Goal: Task Accomplishment & Management: Complete application form

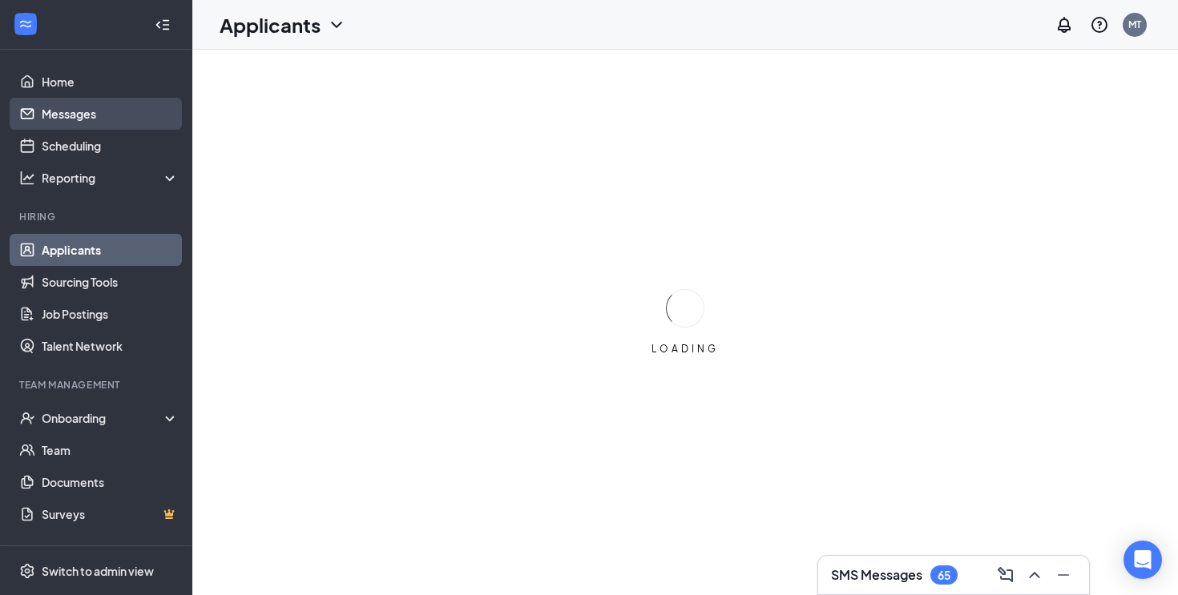
click at [131, 117] on link "Messages" at bounding box center [110, 114] width 137 height 32
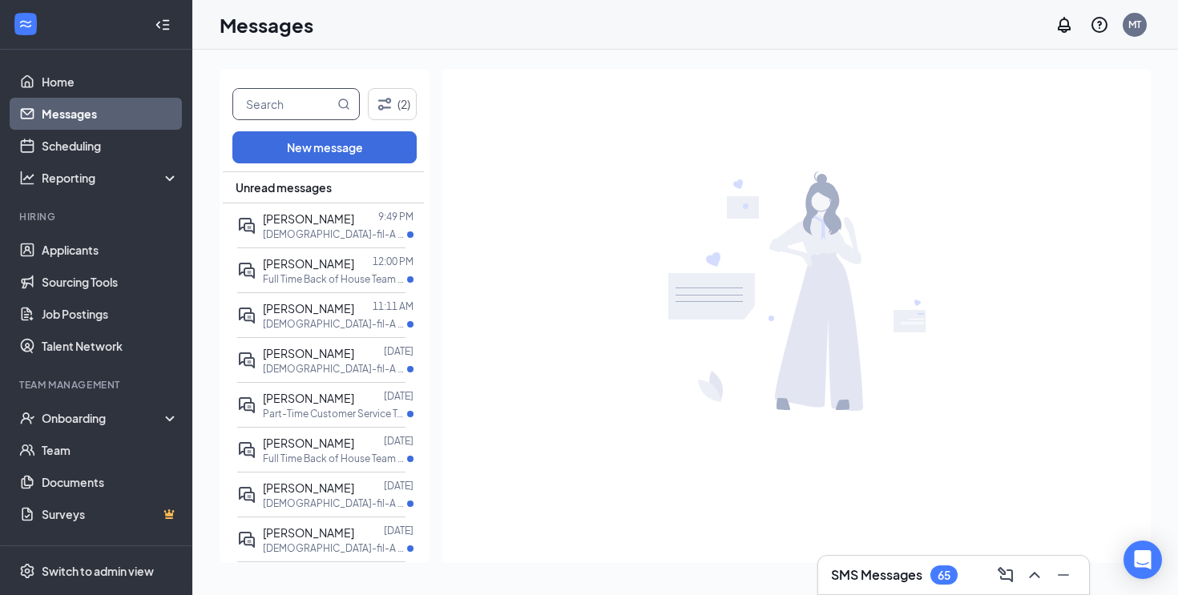
click at [288, 117] on input "text" at bounding box center [283, 104] width 101 height 30
type input "[PERSON_NAME]"
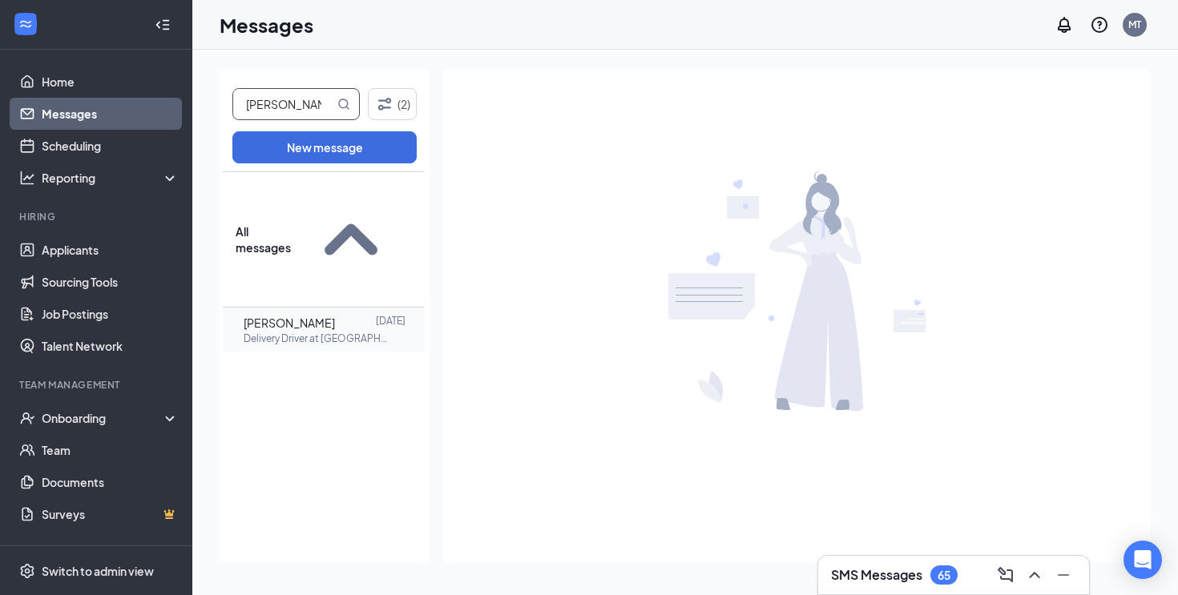
click at [309, 316] on span "[PERSON_NAME]" at bounding box center [289, 323] width 91 height 14
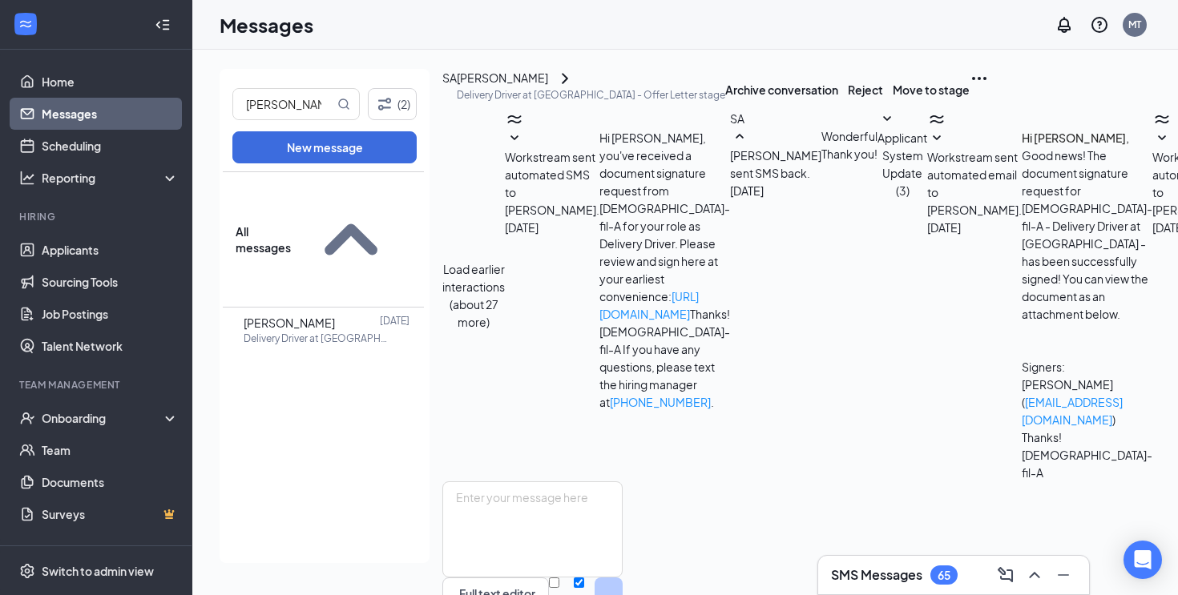
scroll to position [383, 0]
click at [622, 482] on textarea at bounding box center [532, 530] width 180 height 96
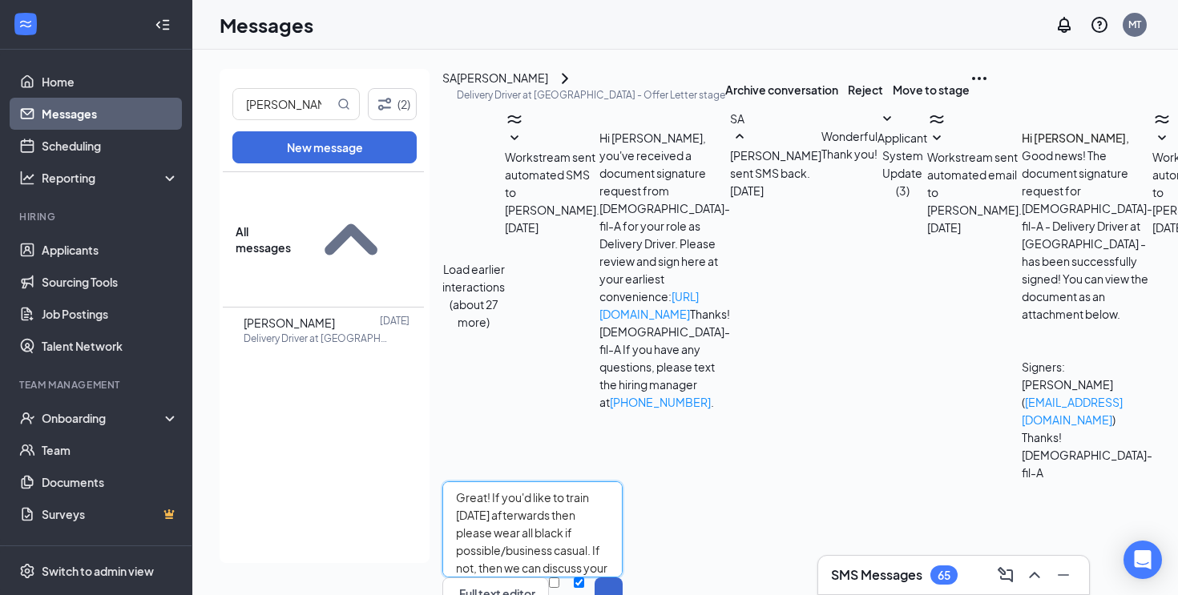
type textarea "Great! If you'd like to train [DATE] afterwards then please wear all black if p…"
click at [623, 578] on button "Send" at bounding box center [609, 603] width 28 height 51
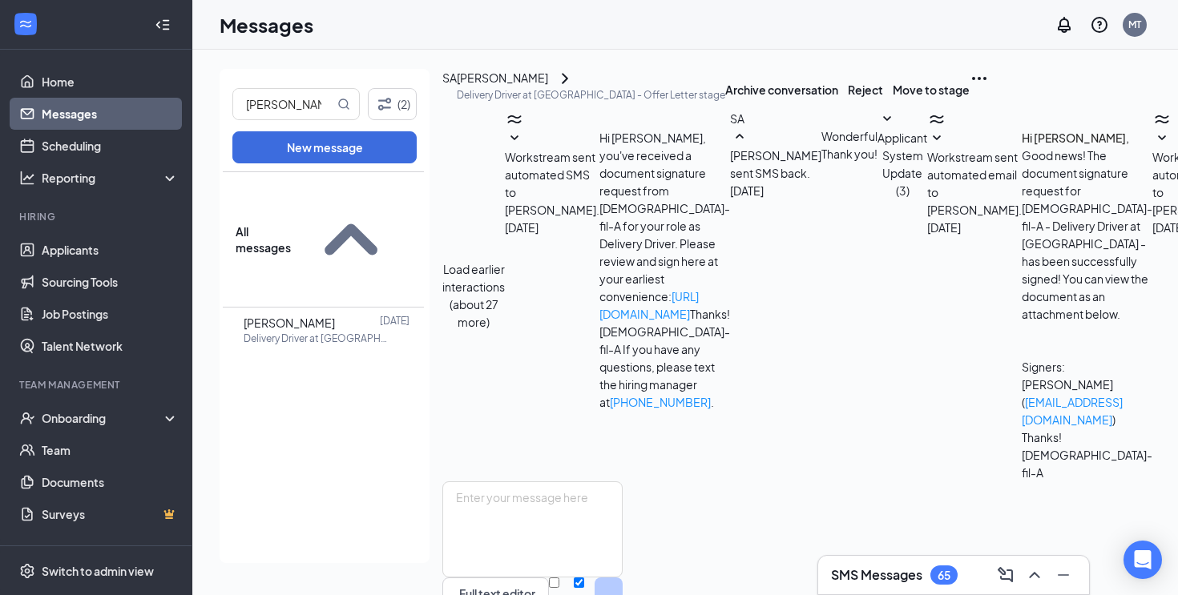
click at [538, 88] on div "[PERSON_NAME]" at bounding box center [502, 78] width 91 height 19
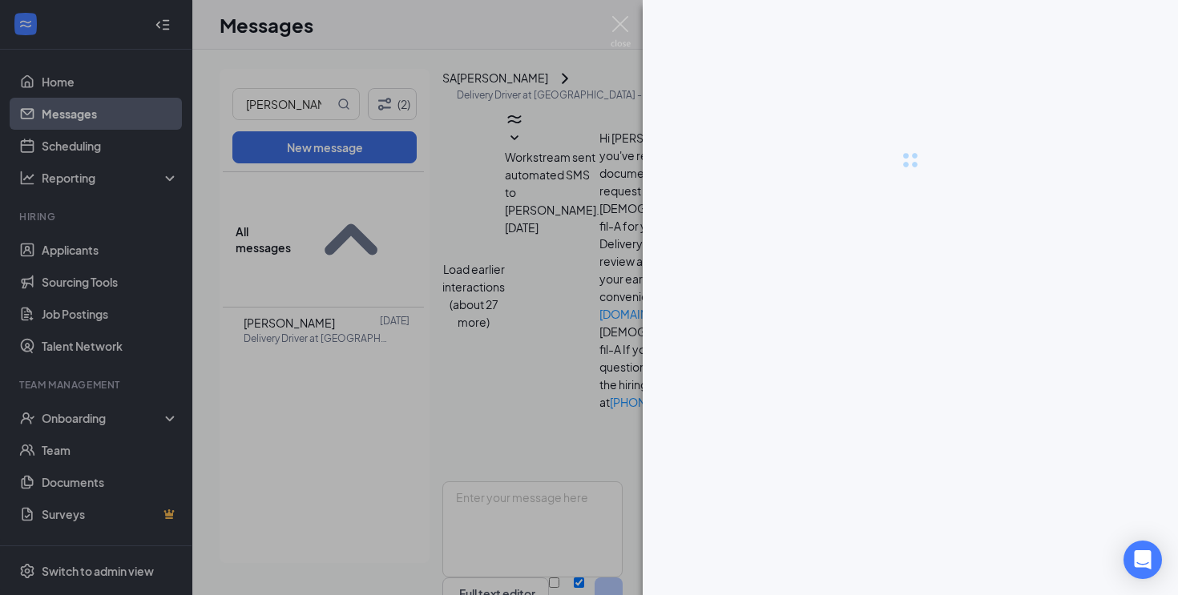
scroll to position [505, 0]
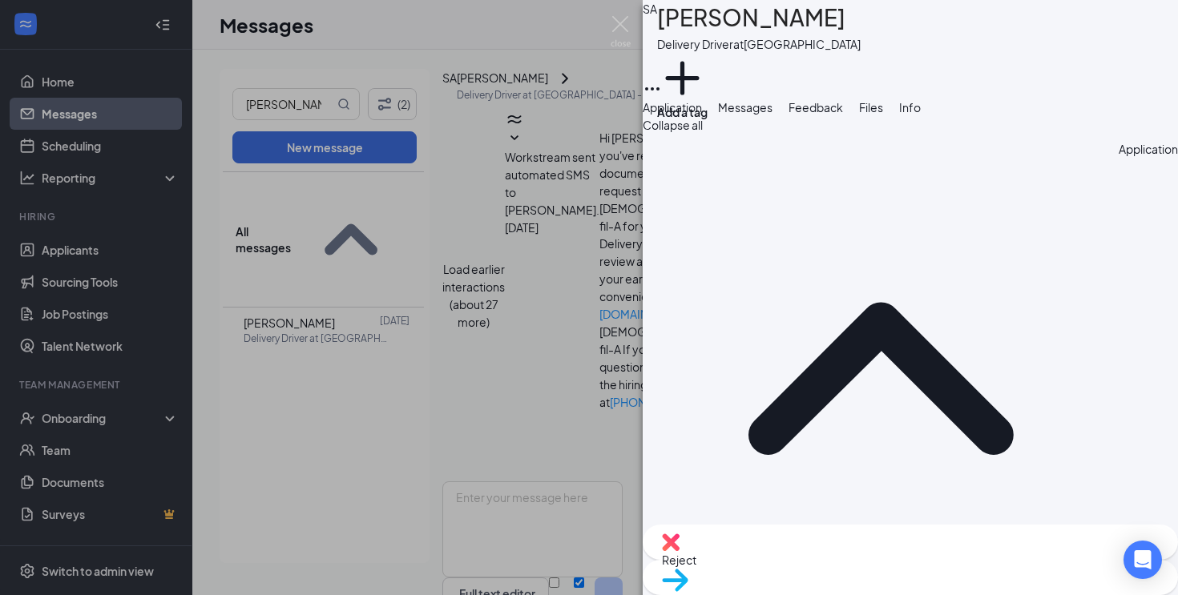
click at [19, 337] on div "SA [PERSON_NAME] Delivery Driver at [GEOGRAPHIC_DATA] Add a tag Application Mes…" at bounding box center [589, 297] width 1178 height 595
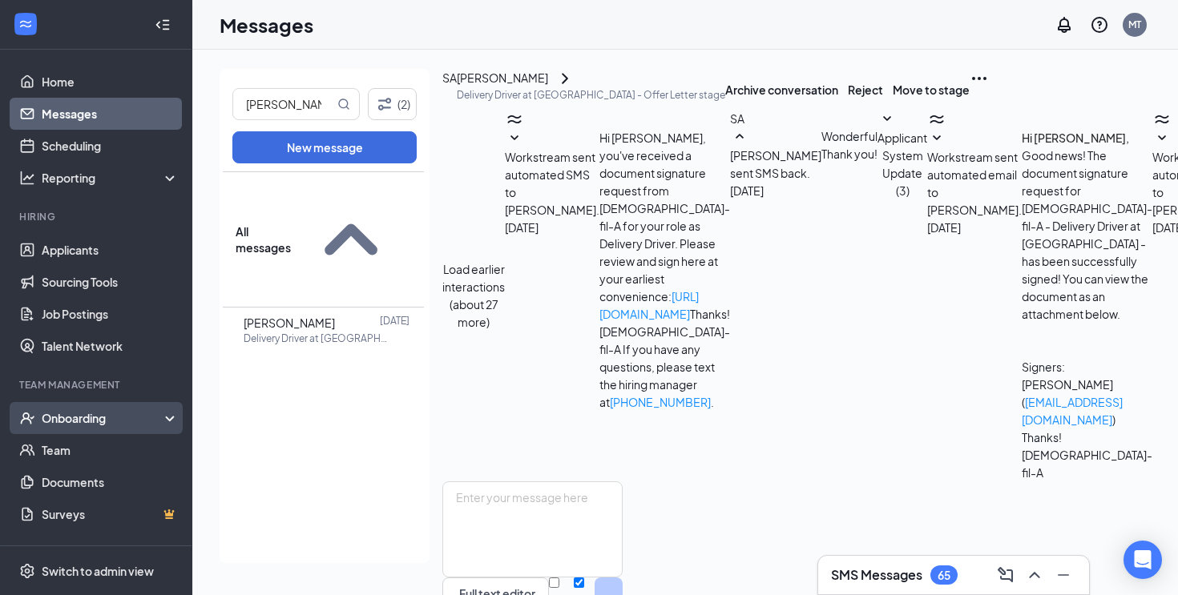
click at [92, 410] on div "Onboarding" at bounding box center [103, 418] width 123 height 16
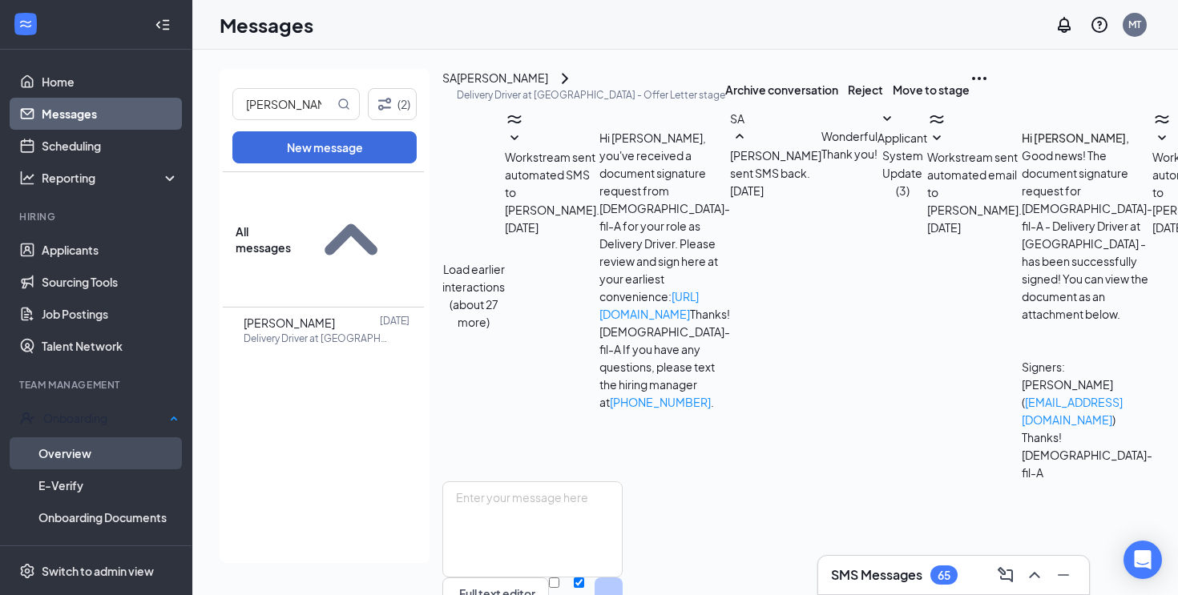
click at [95, 449] on link "Overview" at bounding box center [108, 454] width 140 height 32
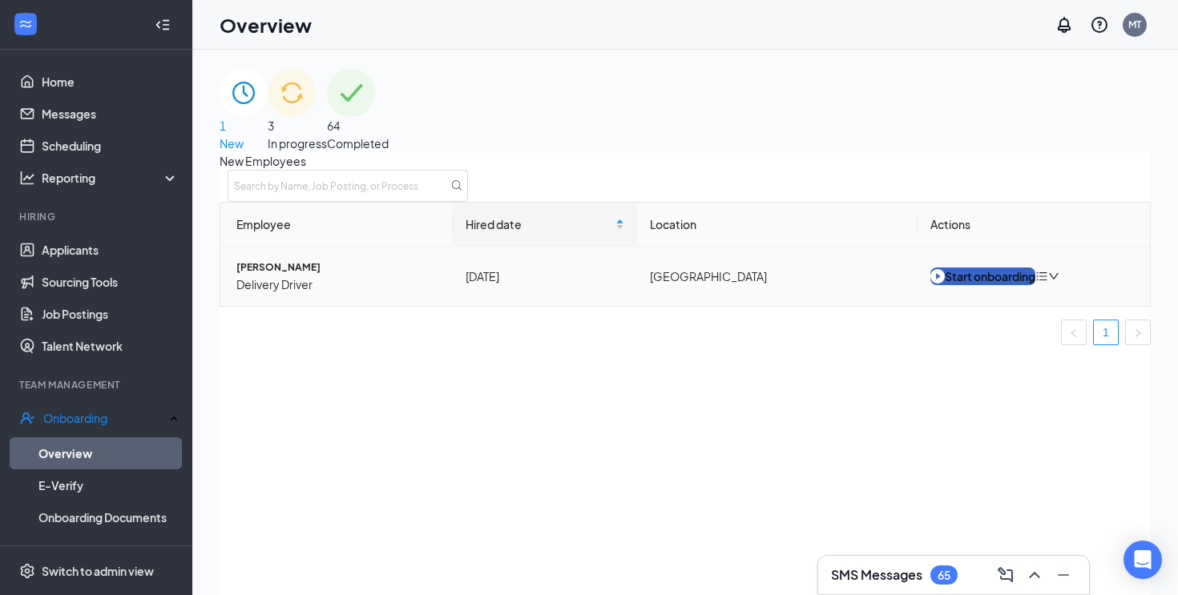
click at [975, 285] on div "Start onboarding" at bounding box center [982, 277] width 105 height 18
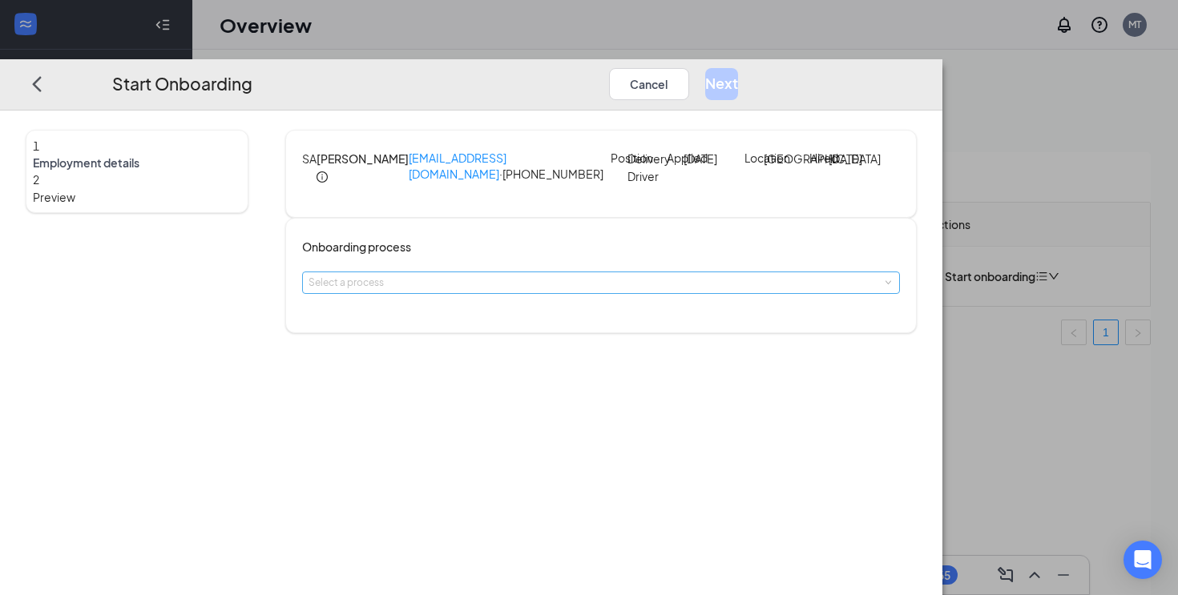
click at [587, 291] on div "Select a process" at bounding box center [598, 283] width 578 height 16
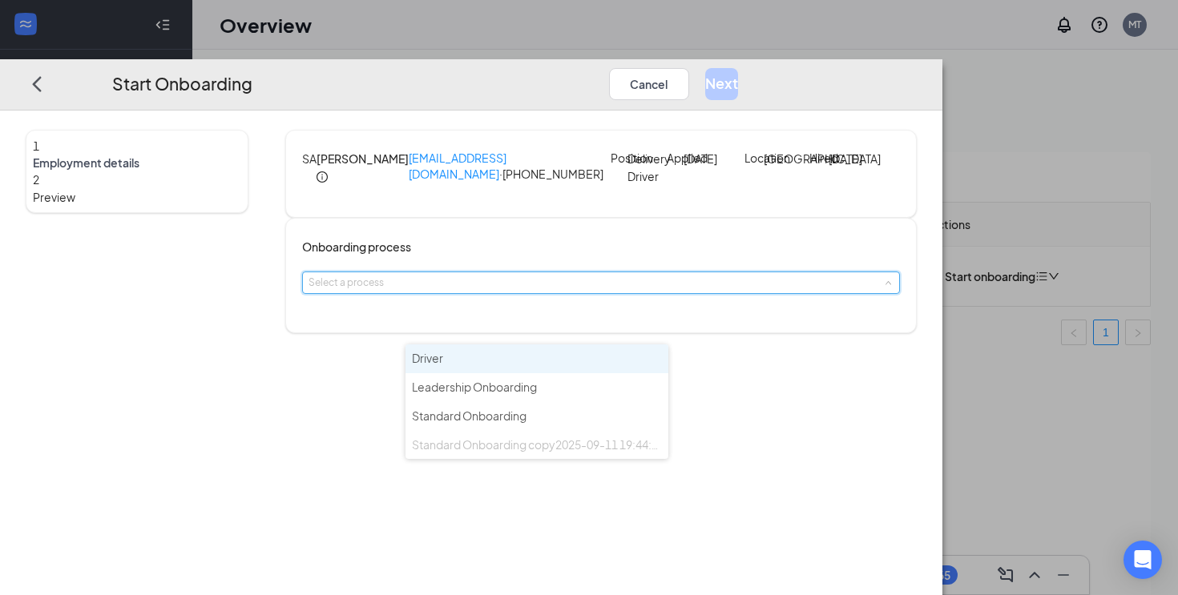
click at [539, 360] on li "Driver" at bounding box center [537, 359] width 263 height 29
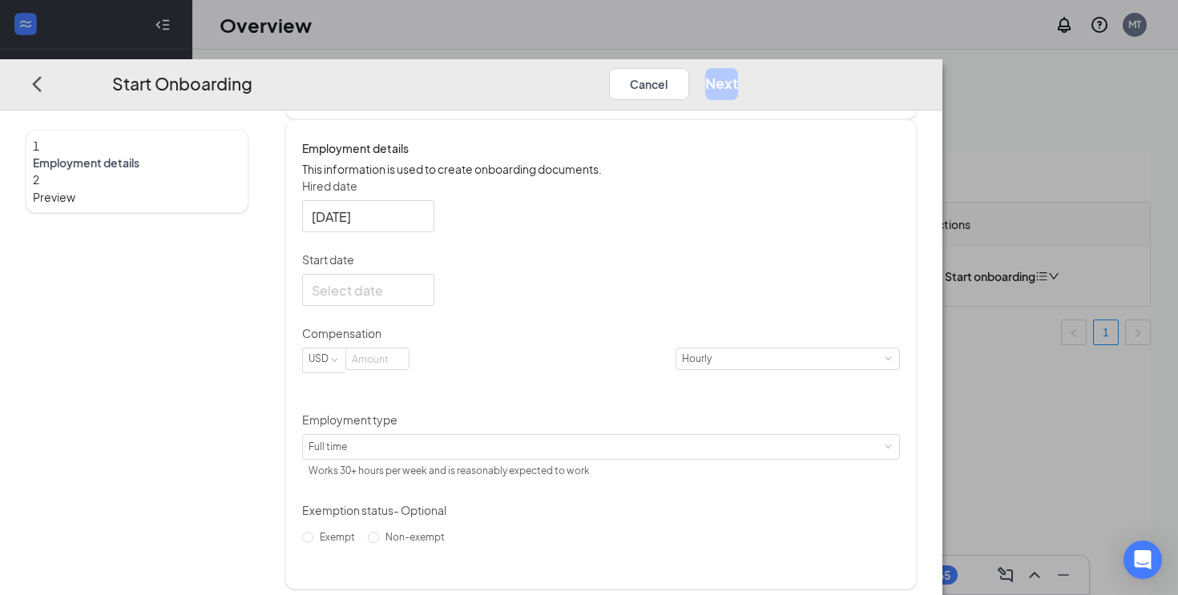
scroll to position [234, 0]
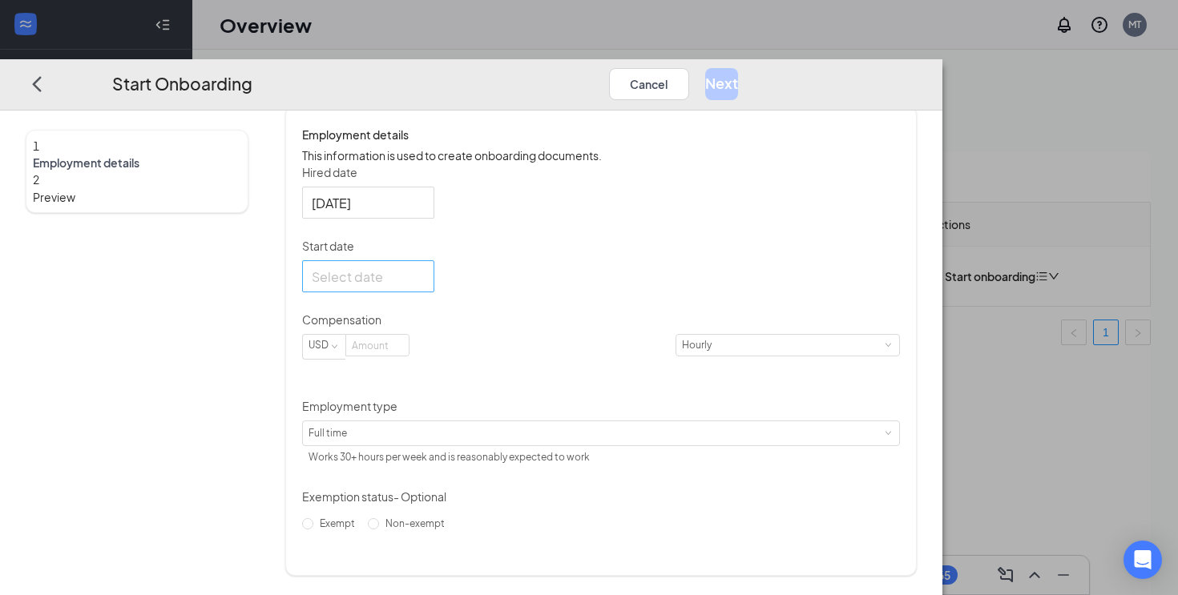
click at [422, 287] on input "Start date" at bounding box center [367, 277] width 110 height 20
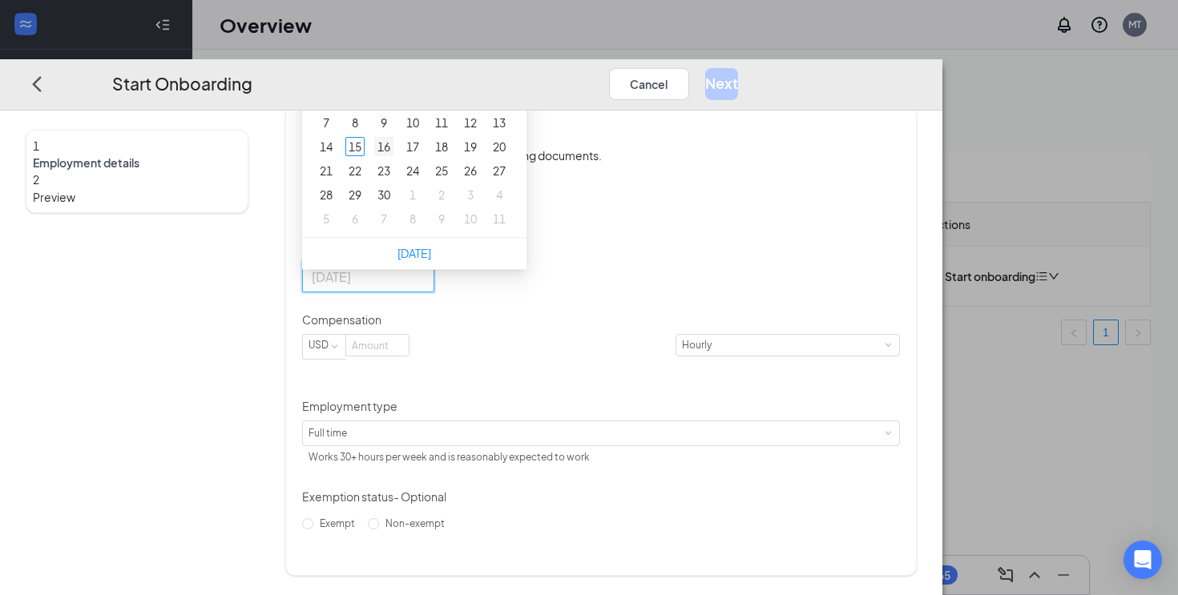
type input "[DATE]"
click at [394, 156] on div "16" at bounding box center [383, 146] width 19 height 19
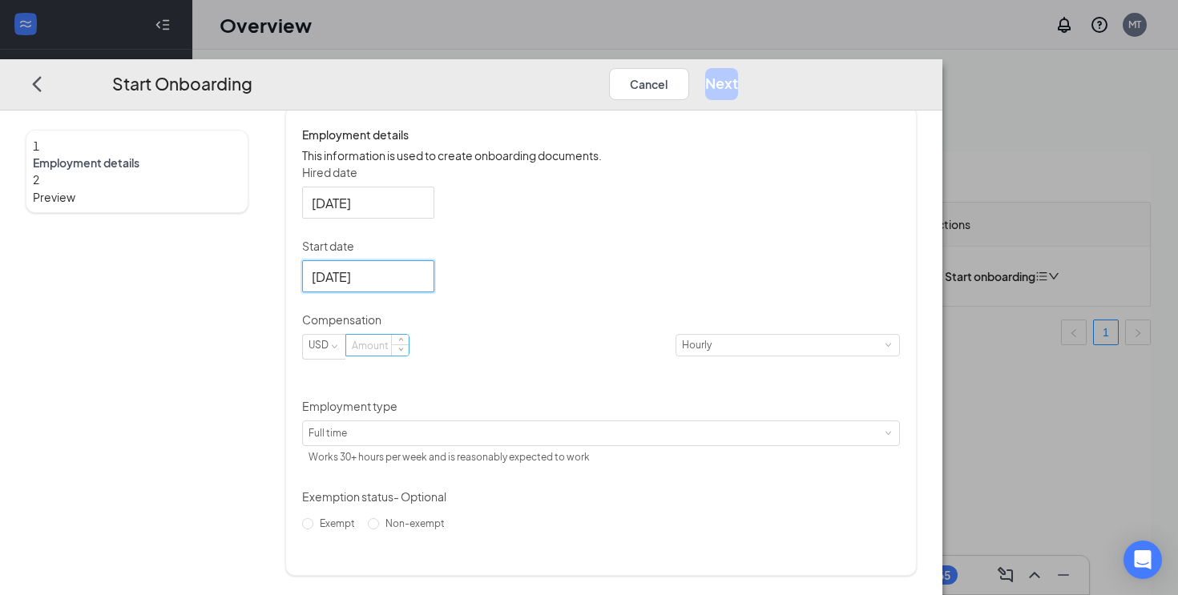
click at [409, 357] on input at bounding box center [377, 346] width 63 height 21
type input "8"
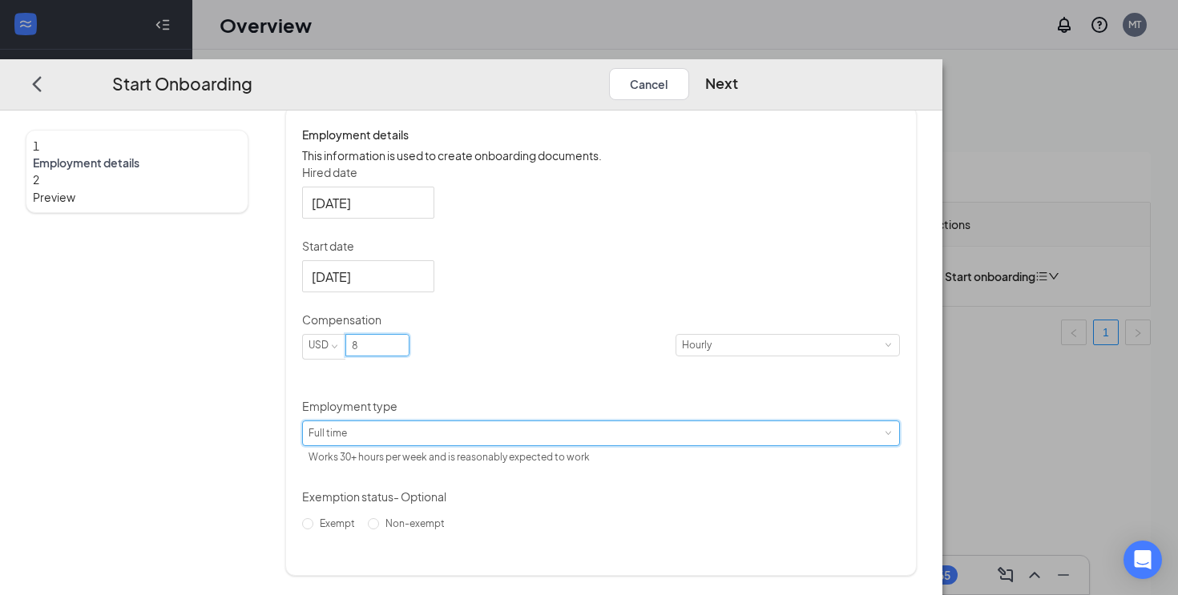
click at [443, 437] on div "Full time Works 30+ hours per week and is reasonably expected to work" at bounding box center [601, 434] width 585 height 24
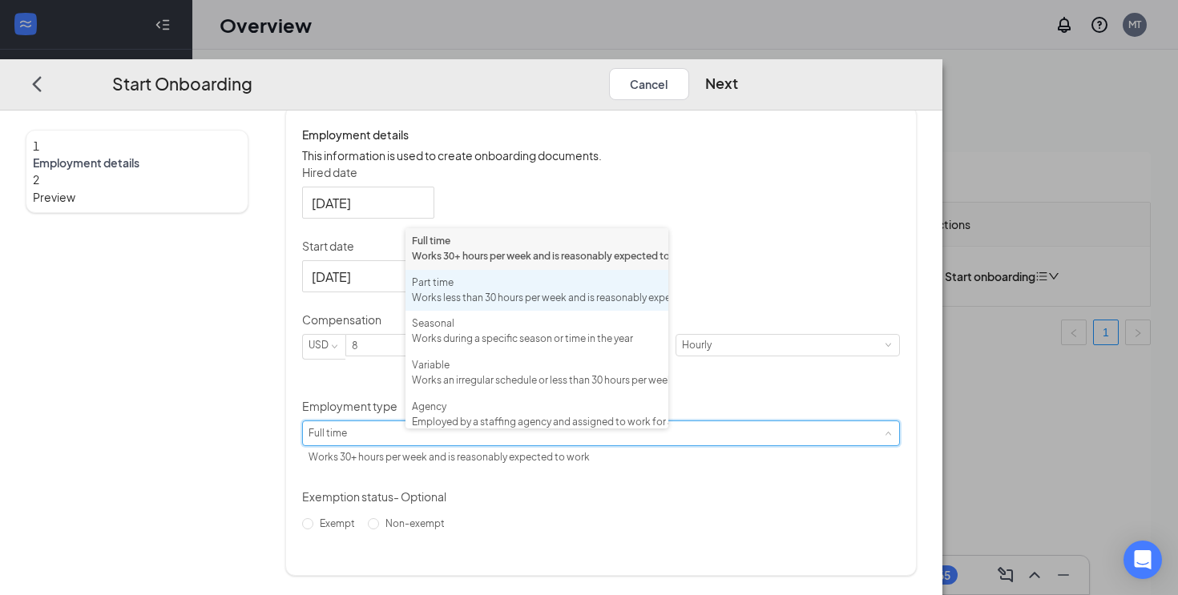
click at [494, 291] on div "Part time" at bounding box center [537, 283] width 250 height 15
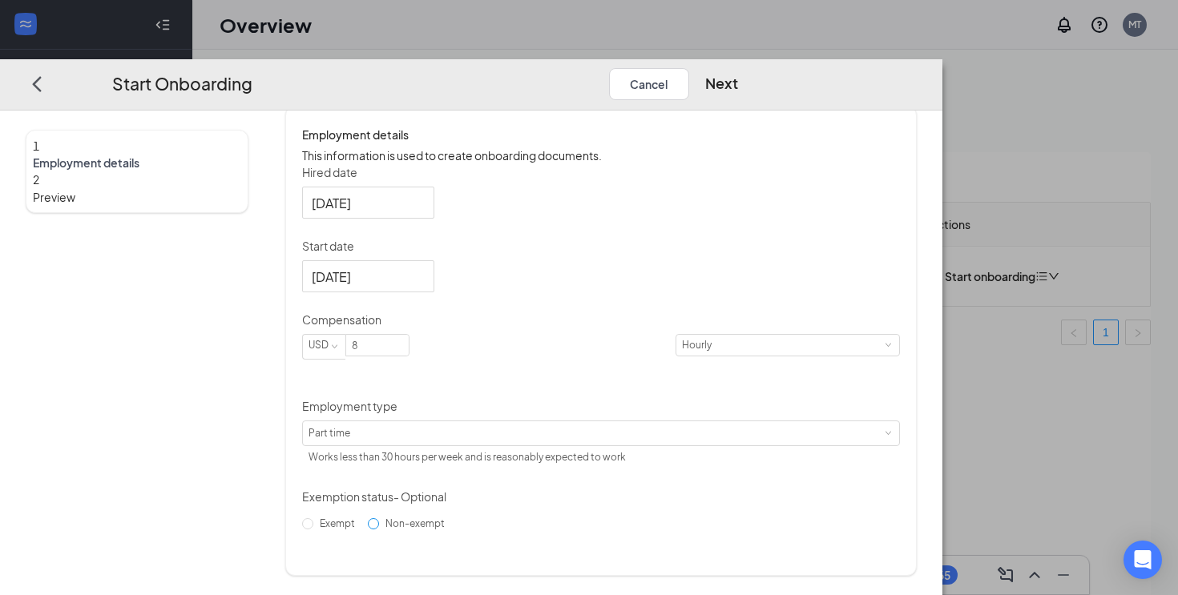
click at [379, 531] on input "Non-exempt" at bounding box center [373, 524] width 11 height 11
radio input "true"
click at [738, 68] on button "Next" at bounding box center [721, 84] width 33 height 32
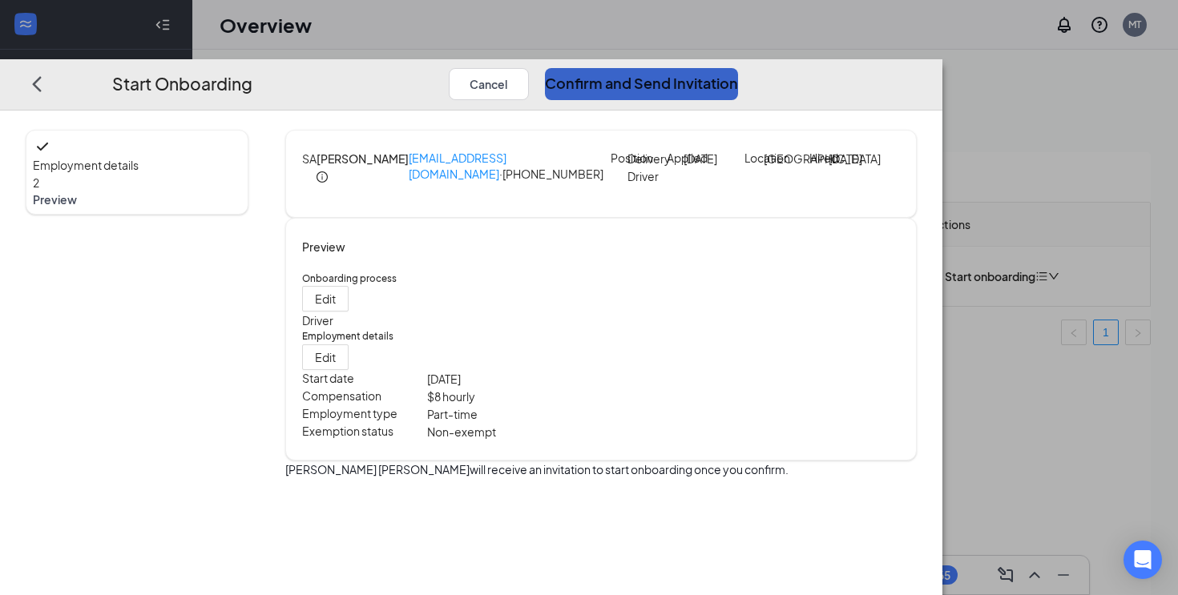
click at [738, 68] on button "Confirm and Send Invitation" at bounding box center [641, 84] width 193 height 32
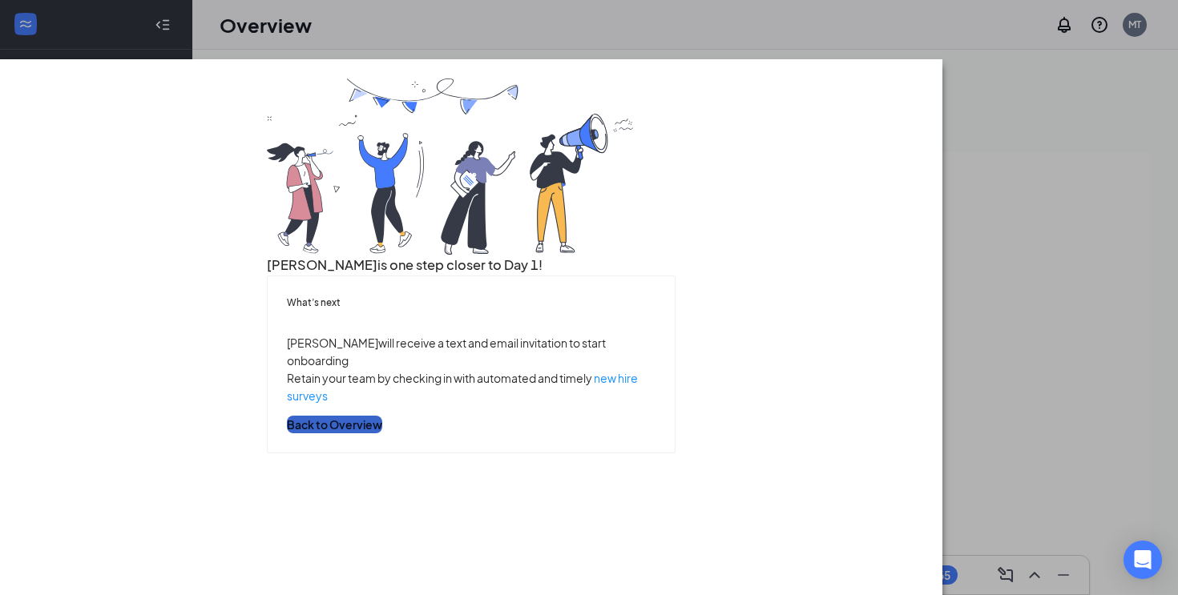
click at [382, 434] on button "Back to Overview" at bounding box center [334, 425] width 95 height 18
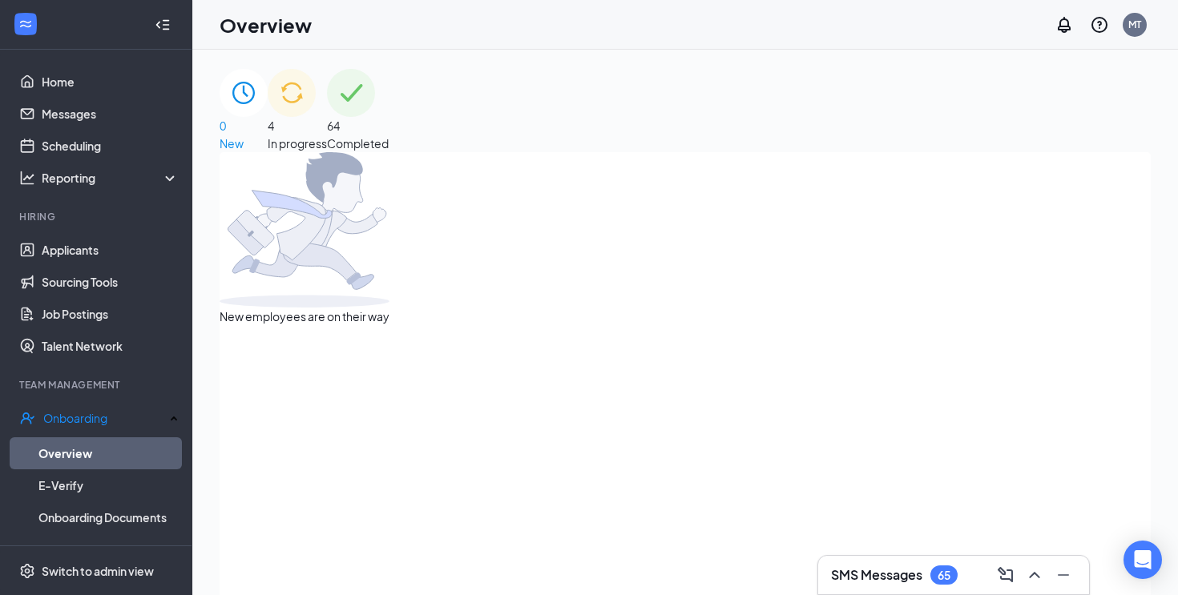
click at [316, 103] on img at bounding box center [292, 93] width 48 height 48
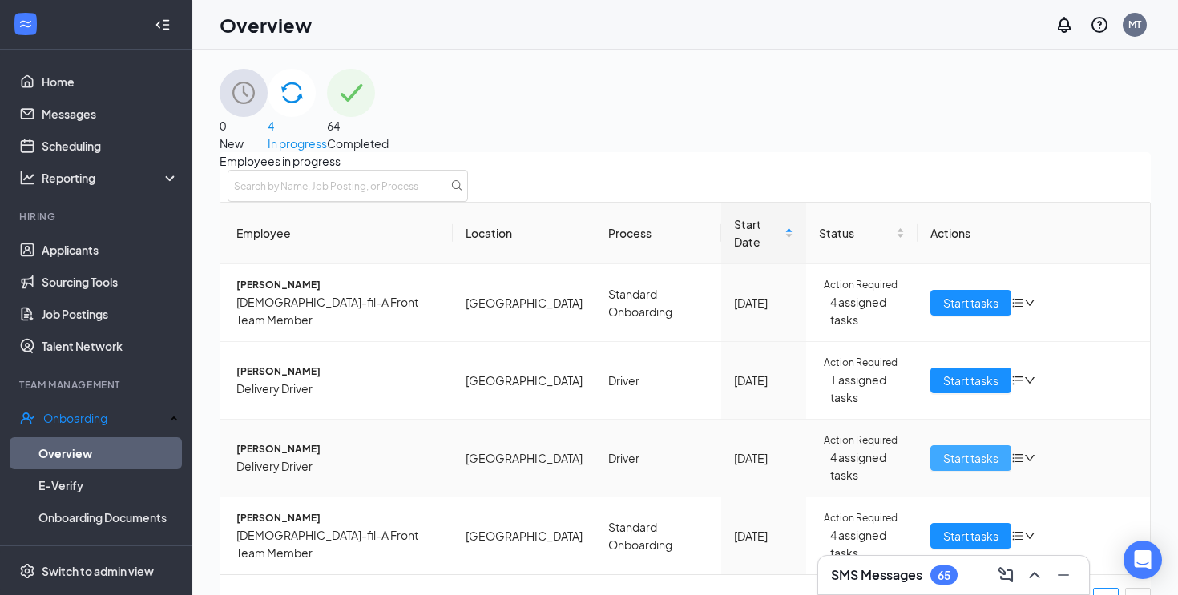
click at [943, 450] on span "Start tasks" at bounding box center [970, 459] width 55 height 18
